Goal: Task Accomplishment & Management: Manage account settings

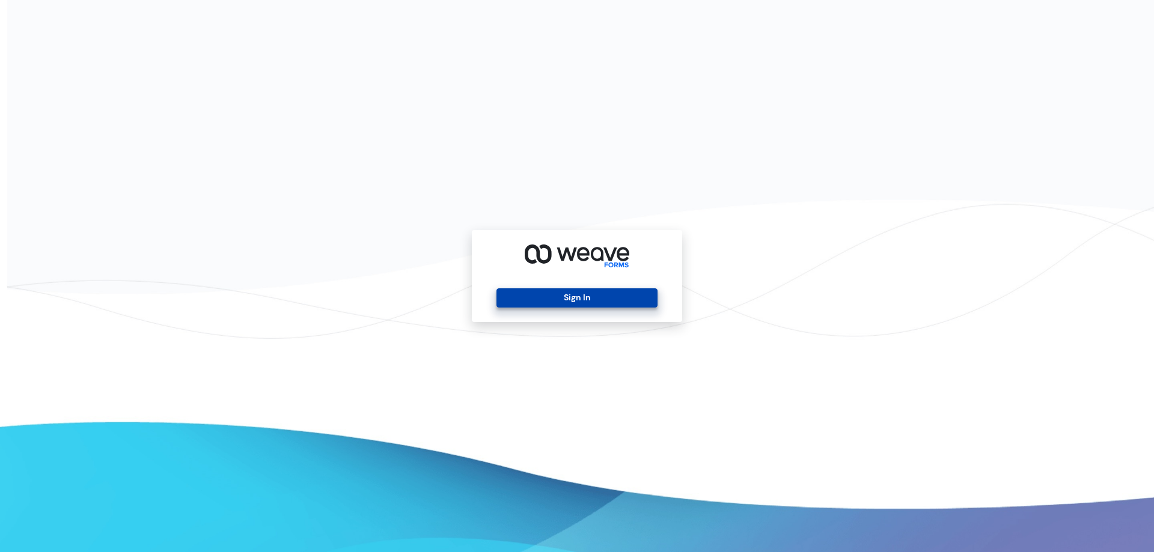
click at [595, 306] on button "Sign In" at bounding box center [577, 298] width 160 height 19
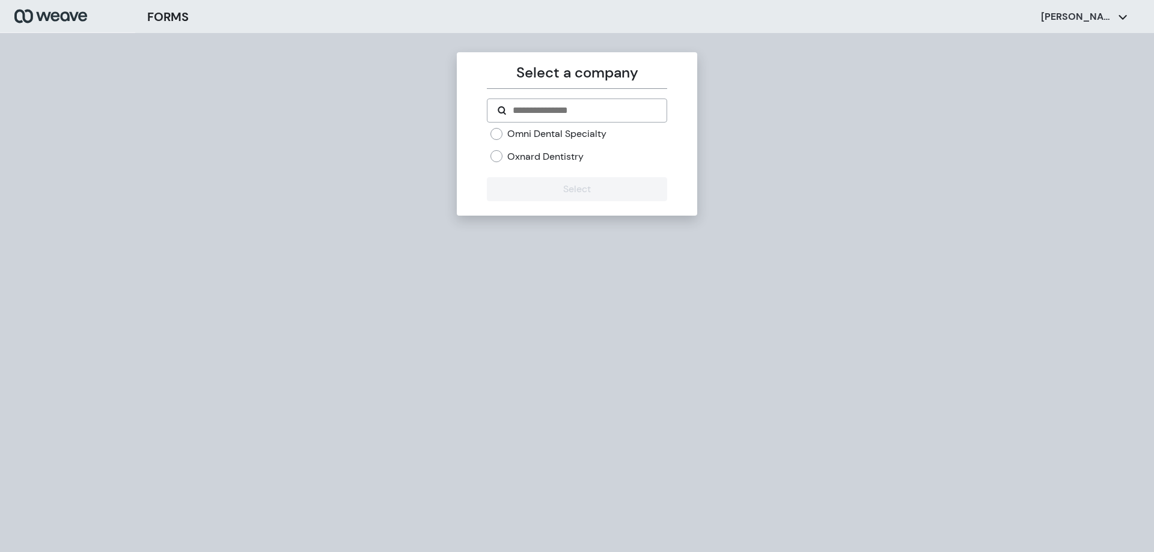
click at [570, 160] on label "Oxnard Dentistry" at bounding box center [545, 156] width 76 height 13
click at [571, 131] on label "Omni Dental Specialty" at bounding box center [556, 133] width 99 height 13
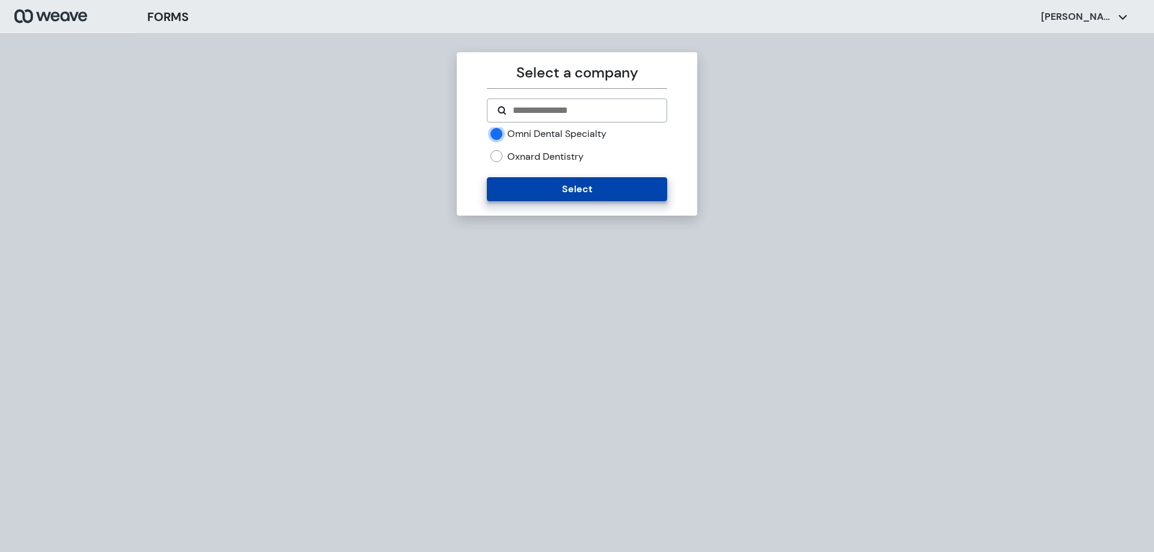
click at [573, 185] on button "Select" at bounding box center [577, 189] width 180 height 24
